Goal: Transaction & Acquisition: Purchase product/service

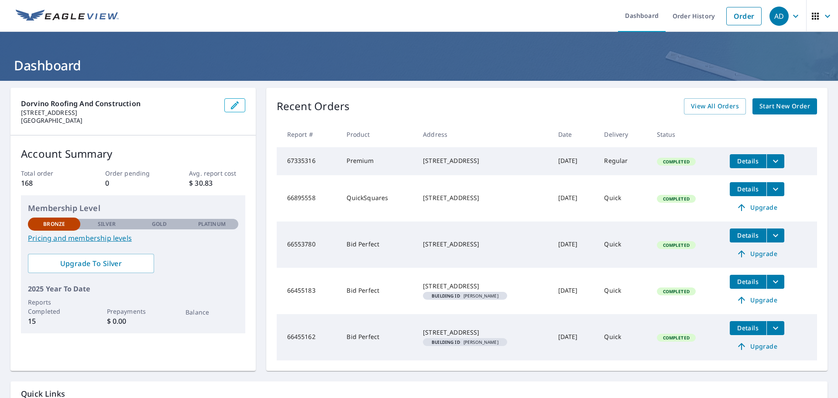
click at [765, 105] on span "Start New Order" at bounding box center [784, 106] width 51 height 11
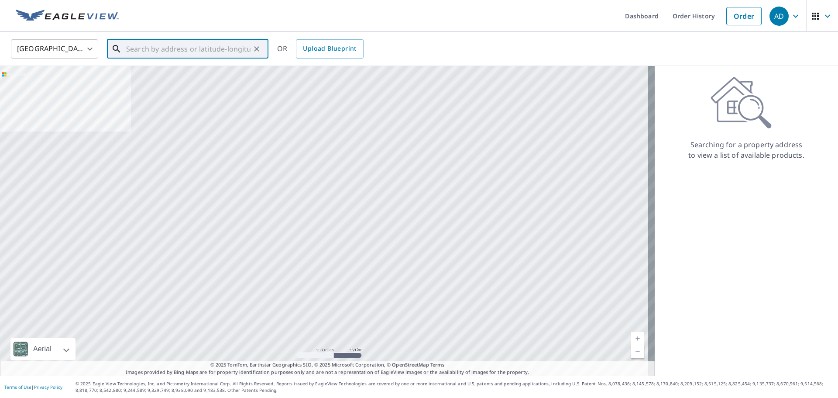
click at [175, 50] on input "text" at bounding box center [188, 49] width 124 height 24
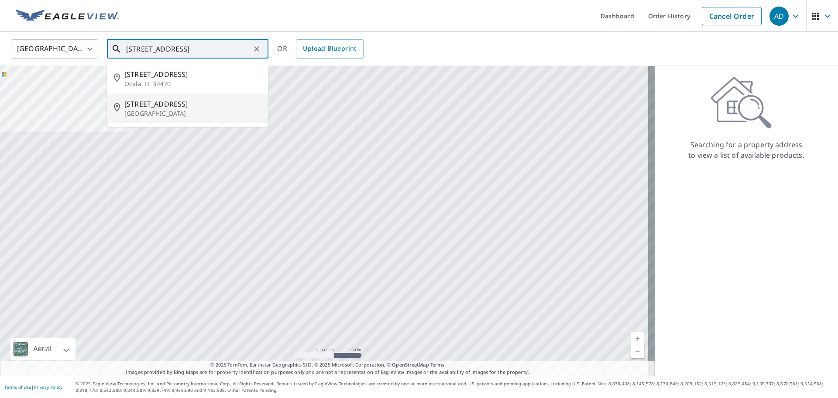
click at [159, 106] on span "[STREET_ADDRESS]" at bounding box center [192, 104] width 137 height 10
type input "[STREET_ADDRESS]"
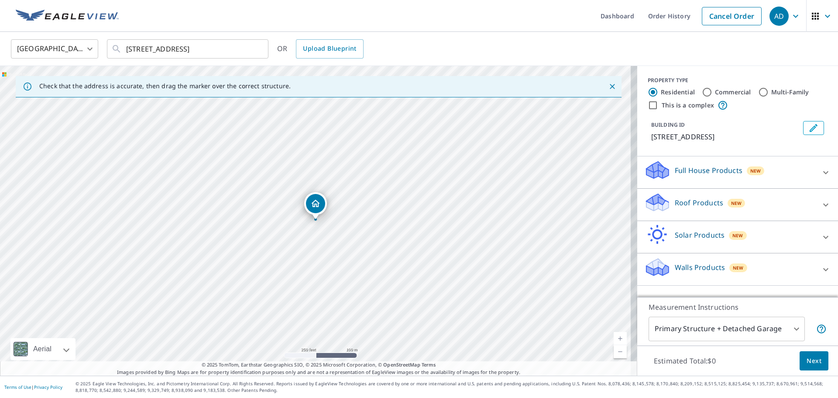
click at [820, 202] on icon at bounding box center [825, 204] width 10 height 10
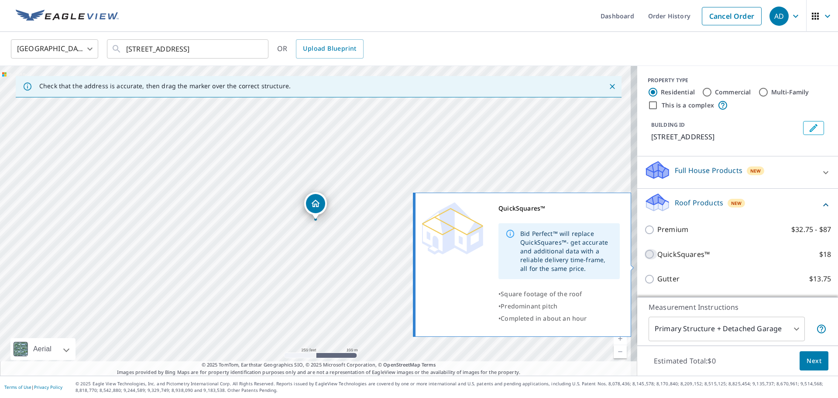
click at [644, 259] on input "QuickSquares™ $18" at bounding box center [650, 254] width 13 height 10
checkbox input "true"
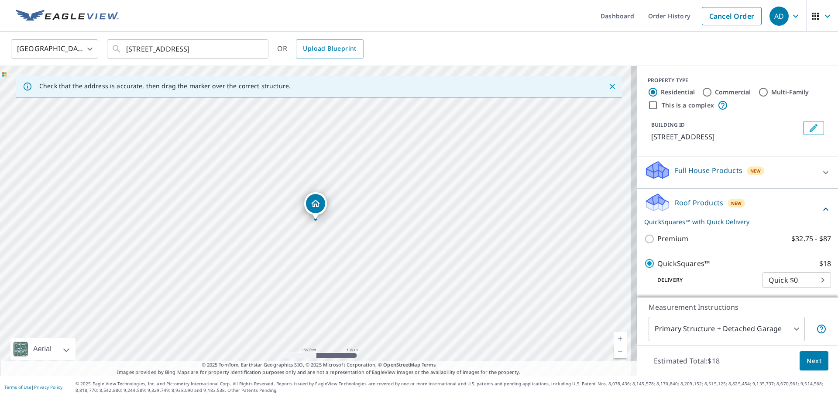
click at [807, 358] on span "Next" at bounding box center [814, 360] width 15 height 11
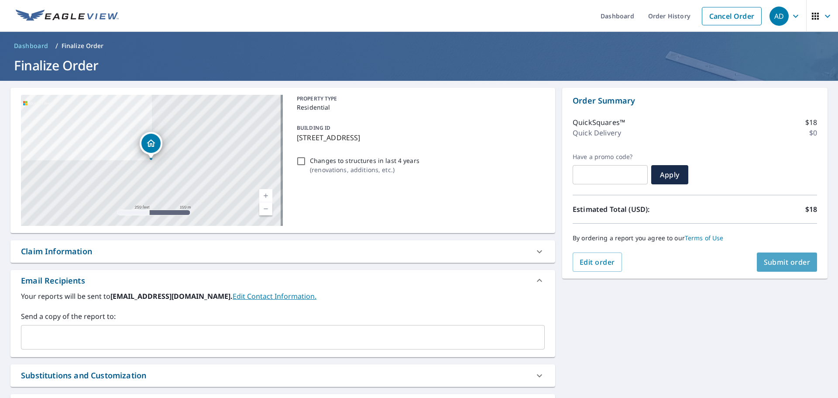
click at [766, 260] on span "Submit order" at bounding box center [787, 262] width 47 height 10
